Goal: Find specific page/section: Find specific page/section

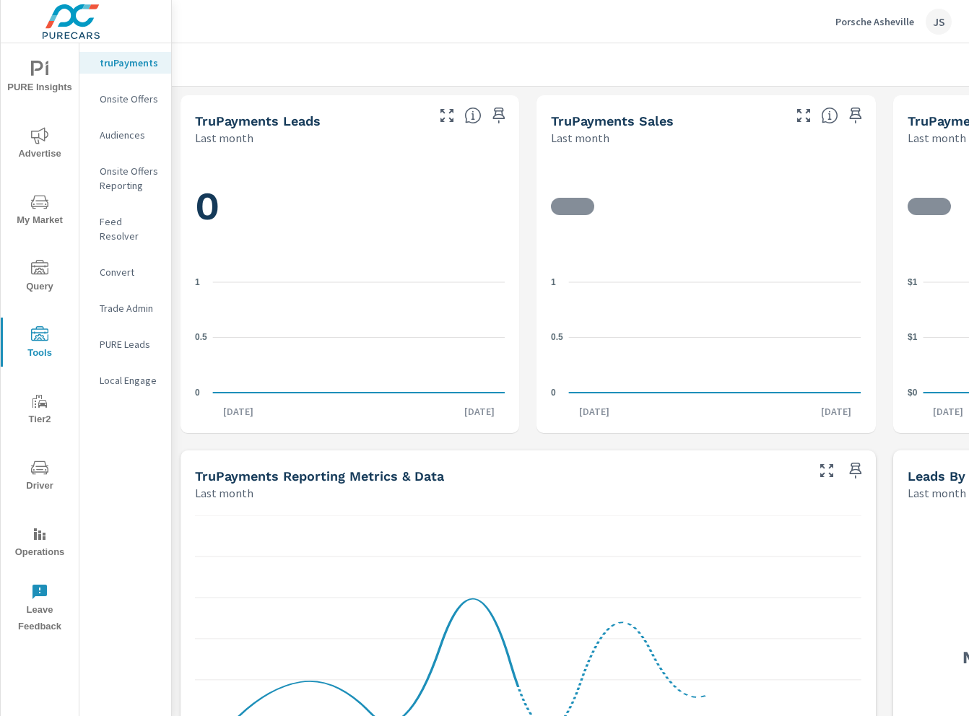
click at [127, 233] on nav "truPayments Onsite Offers Audiences Onsite Offers Reporting Feed Resolver Conve…" at bounding box center [125, 227] width 92 height 368
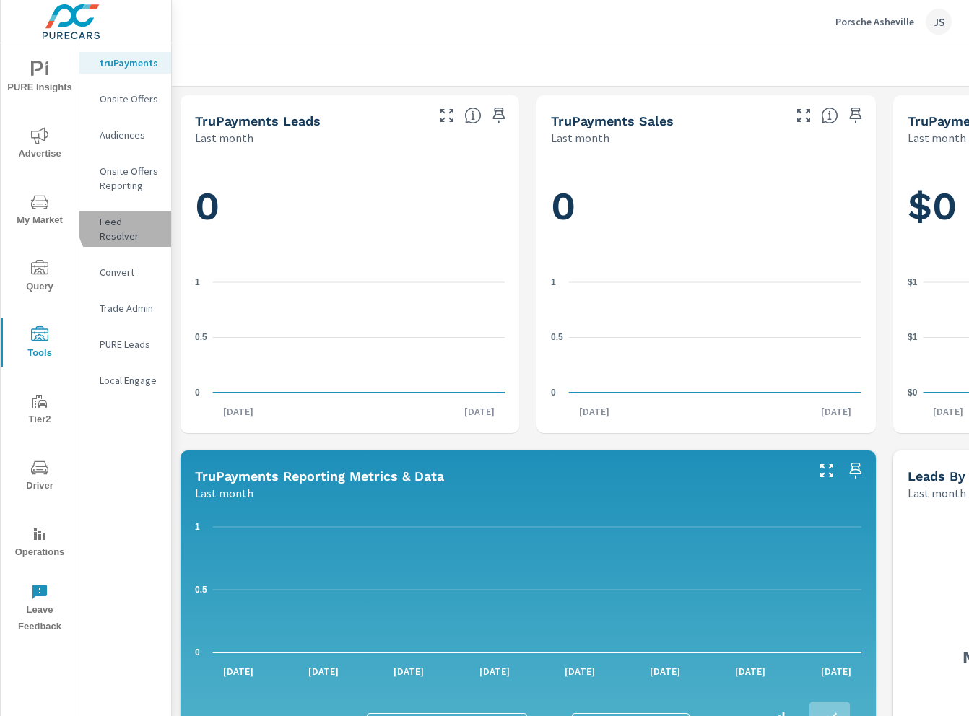
click at [131, 222] on p "Feed Resolver" at bounding box center [130, 228] width 60 height 29
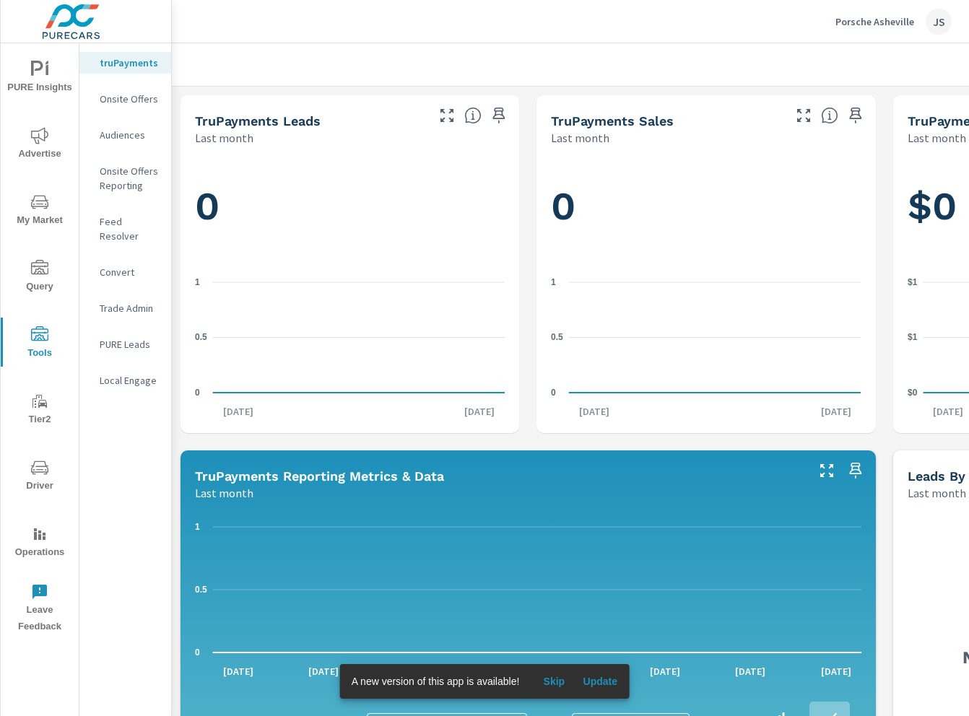
click at [38, 469] on icon "nav menu" at bounding box center [39, 469] width 7 height 1
click at [129, 230] on div "Feed Resolver" at bounding box center [125, 229] width 92 height 36
click at [134, 217] on p "Feed Resolver" at bounding box center [130, 228] width 60 height 29
